Goal: Task Accomplishment & Management: Manage account settings

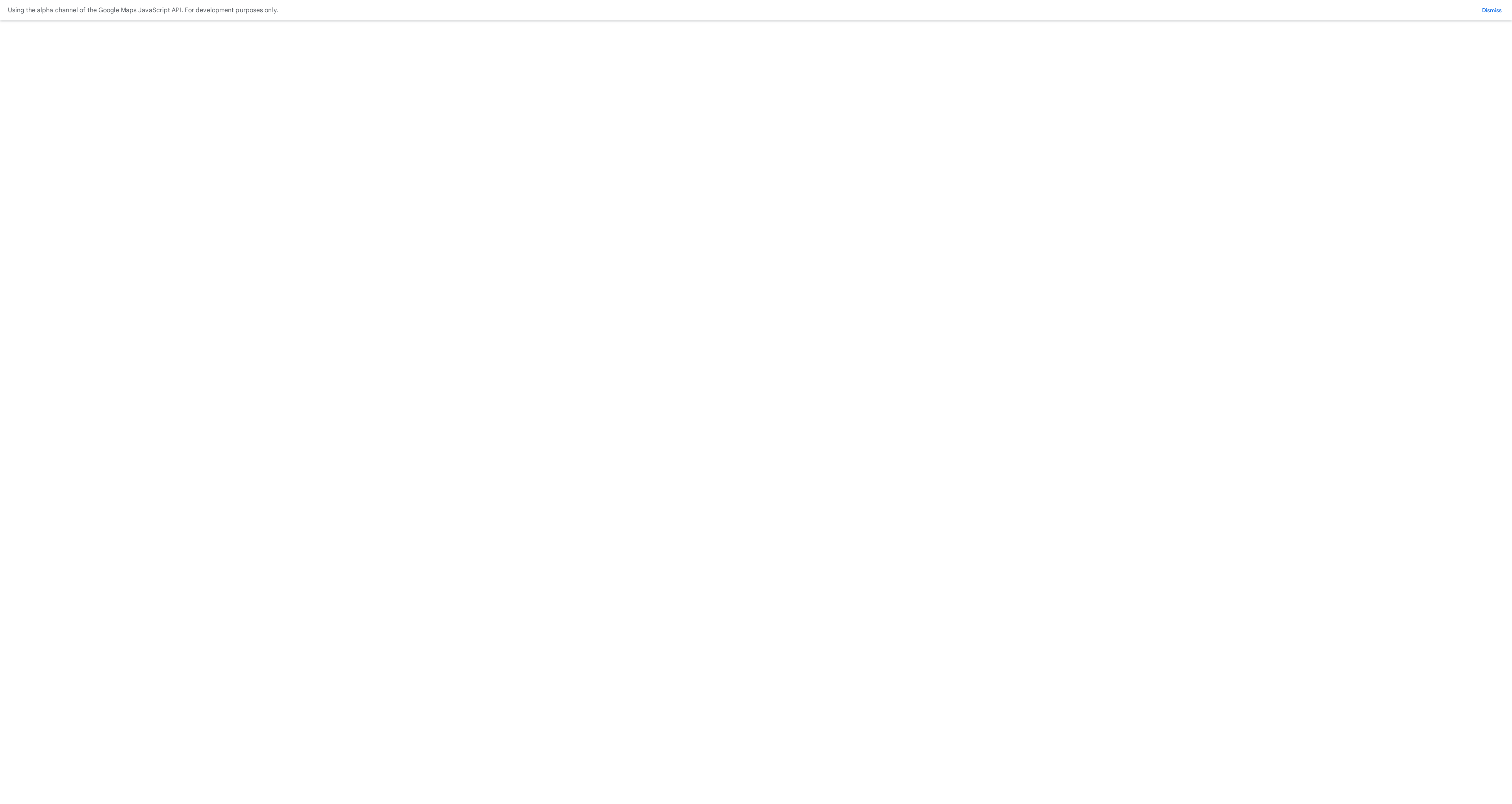
type input "*"
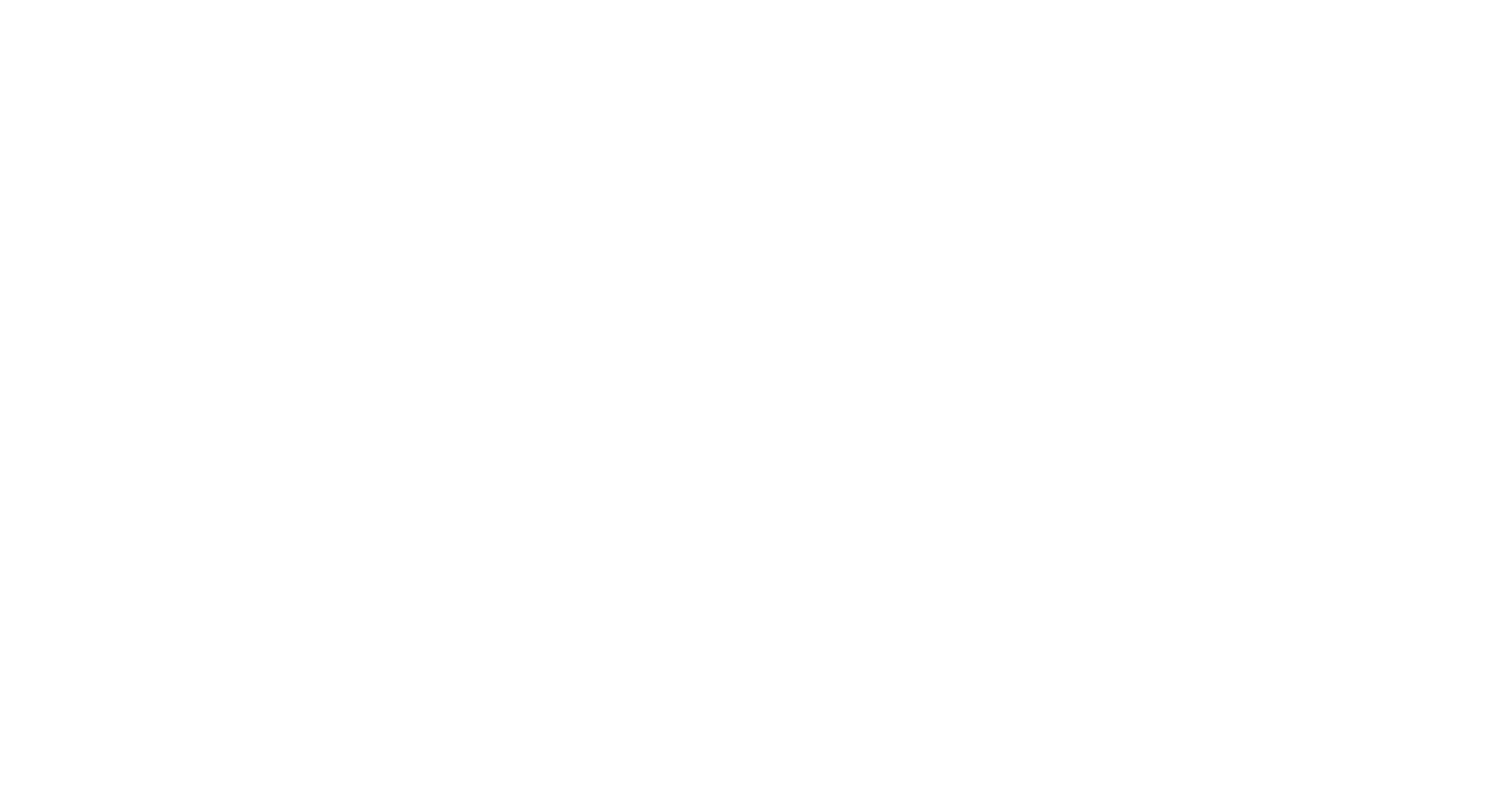
scroll to position [105, 0]
select select "*********"
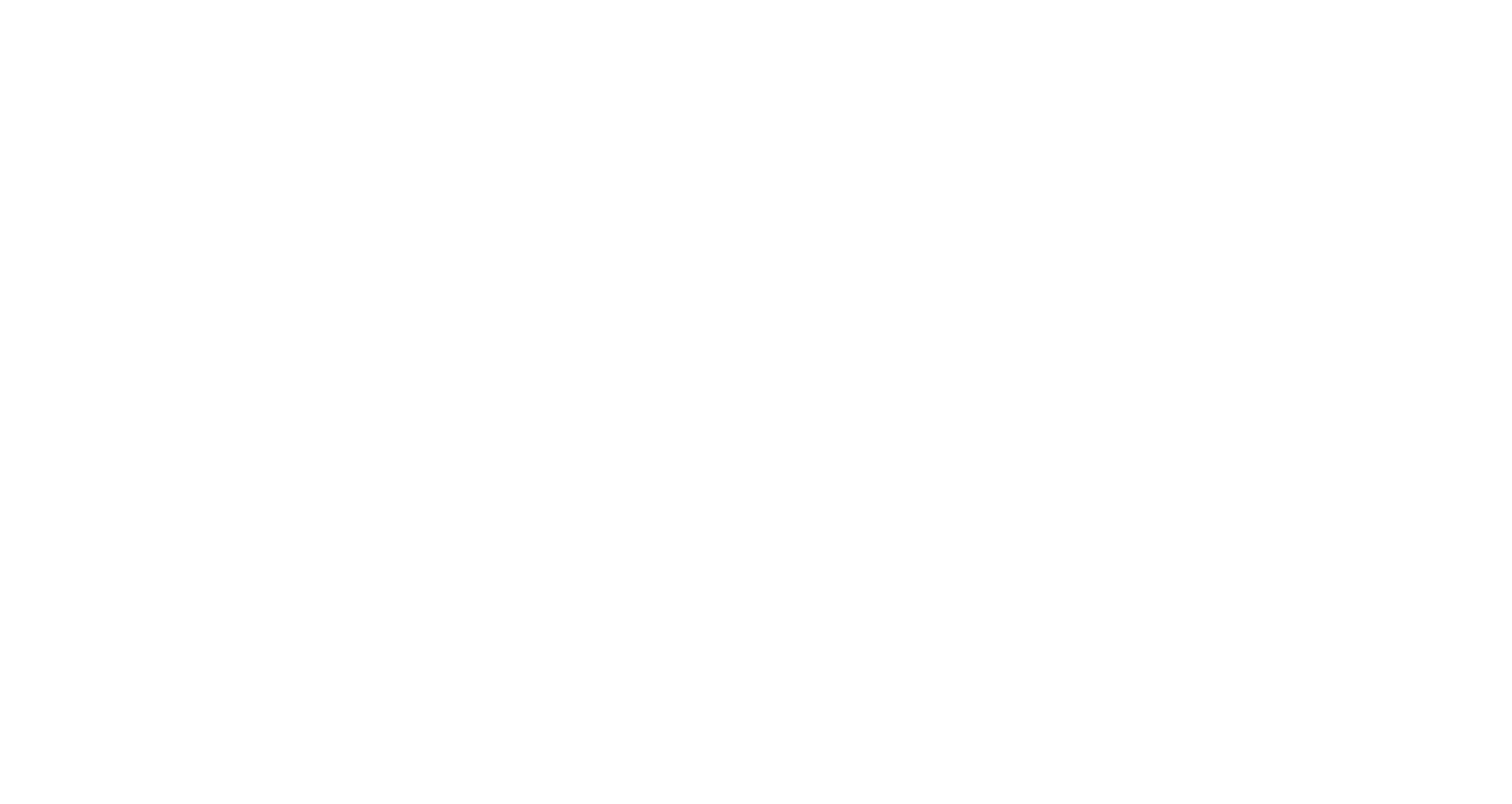
select select
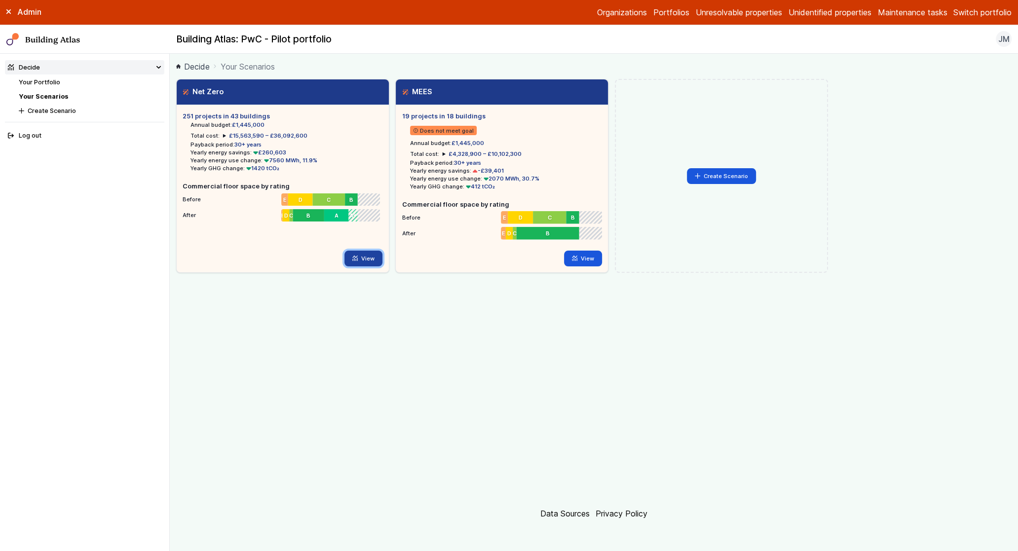
click at [361, 259] on link "View" at bounding box center [363, 259] width 38 height 16
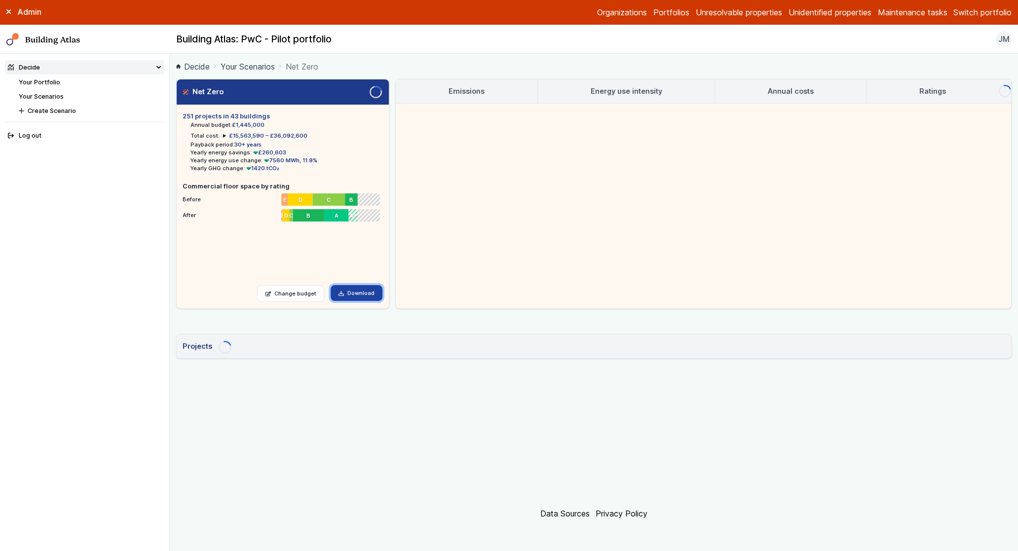
click at [366, 290] on link "Download" at bounding box center [357, 293] width 52 height 16
